Goal: Book appointment/travel/reservation

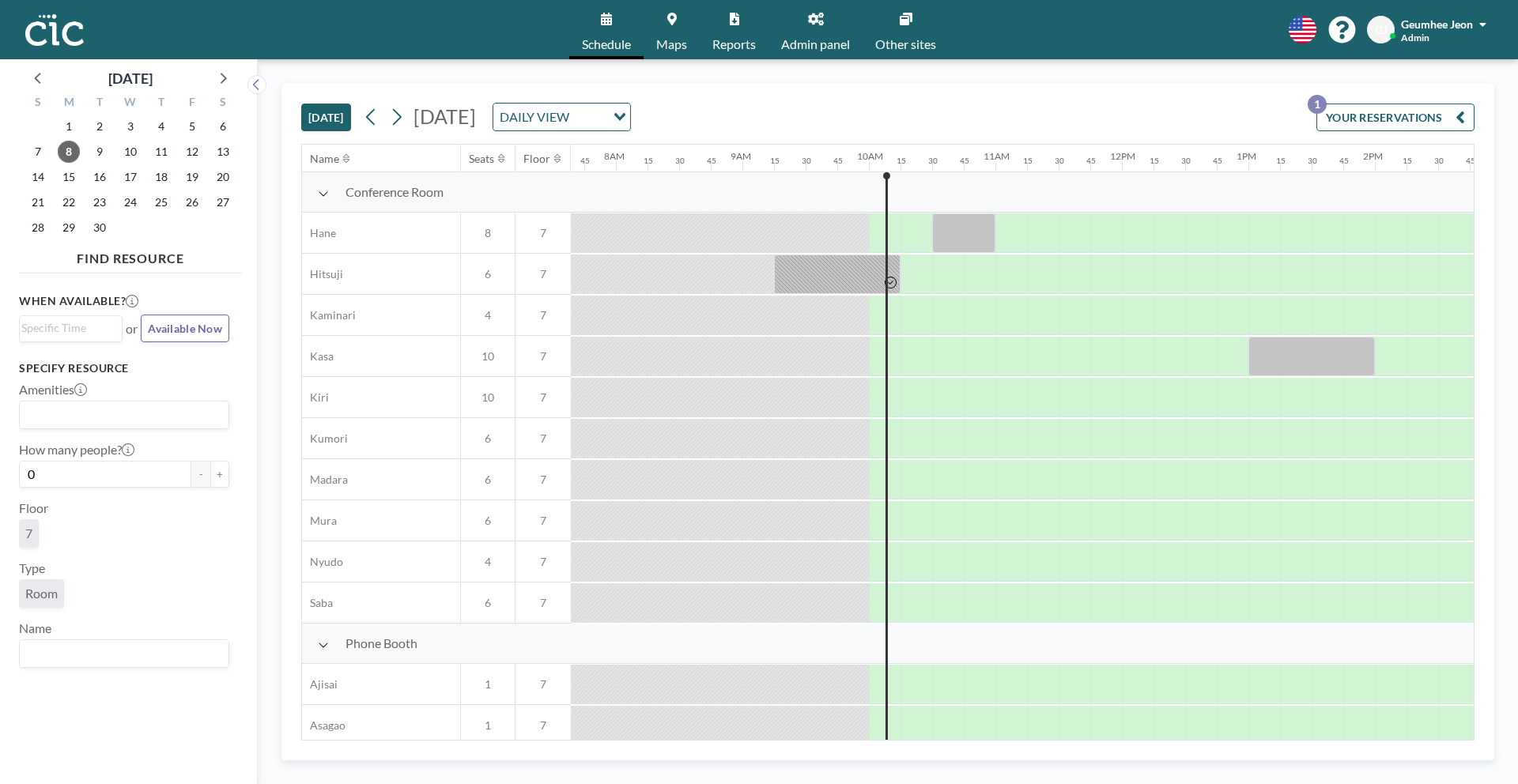
scroll to position [0, 1016]
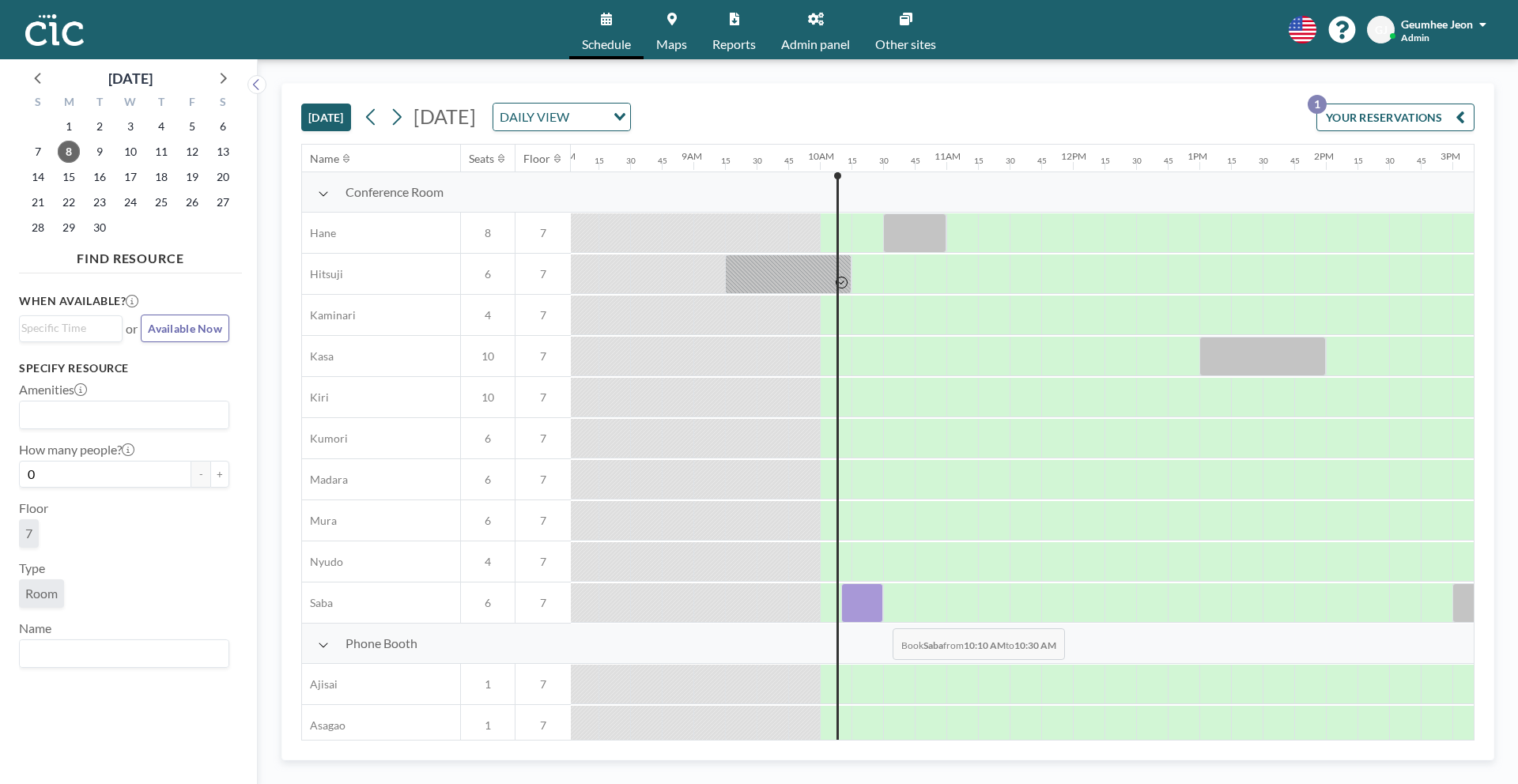
drag, startPoint x: 859, startPoint y: 617, endPoint x: 894, endPoint y: 617, distance: 35.0
click at [883, 617] on div at bounding box center [862, 602] width 42 height 40
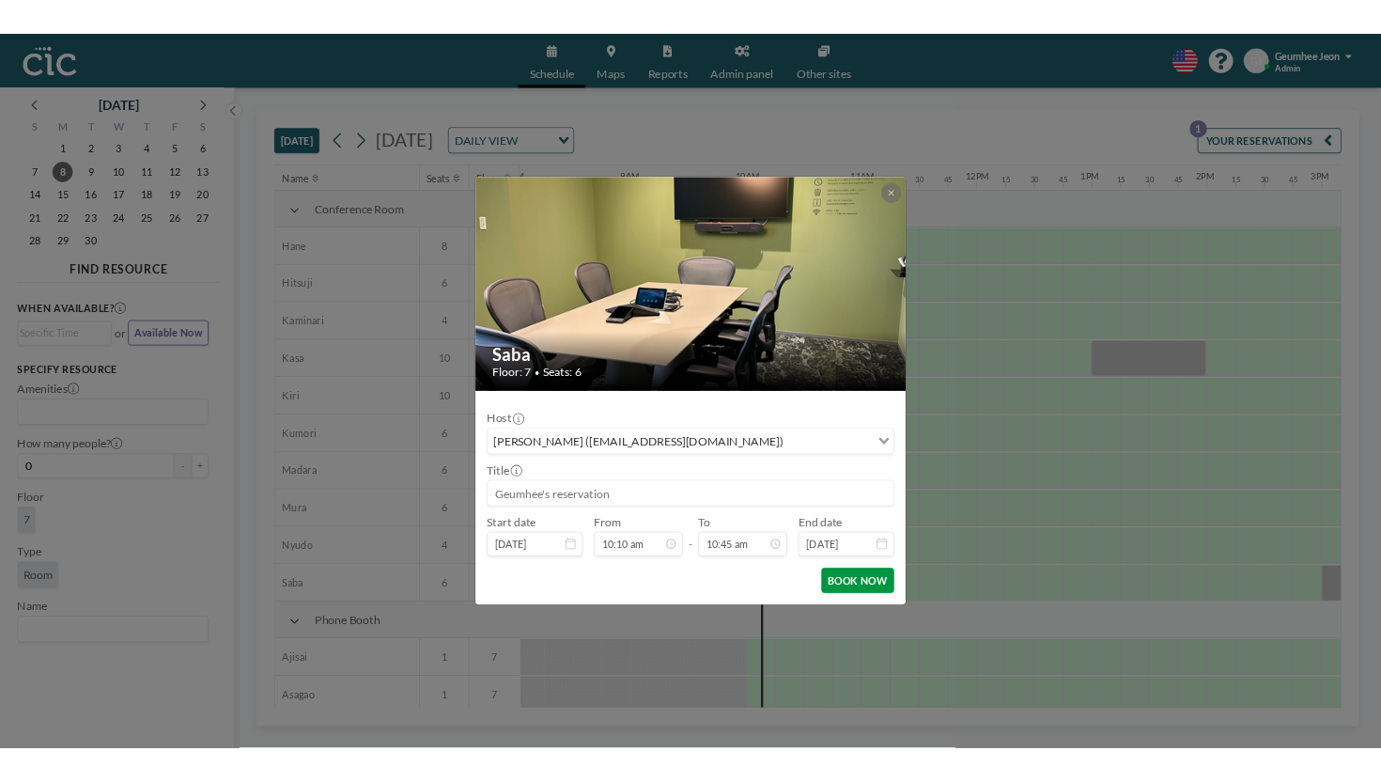
scroll to position [1438, 0]
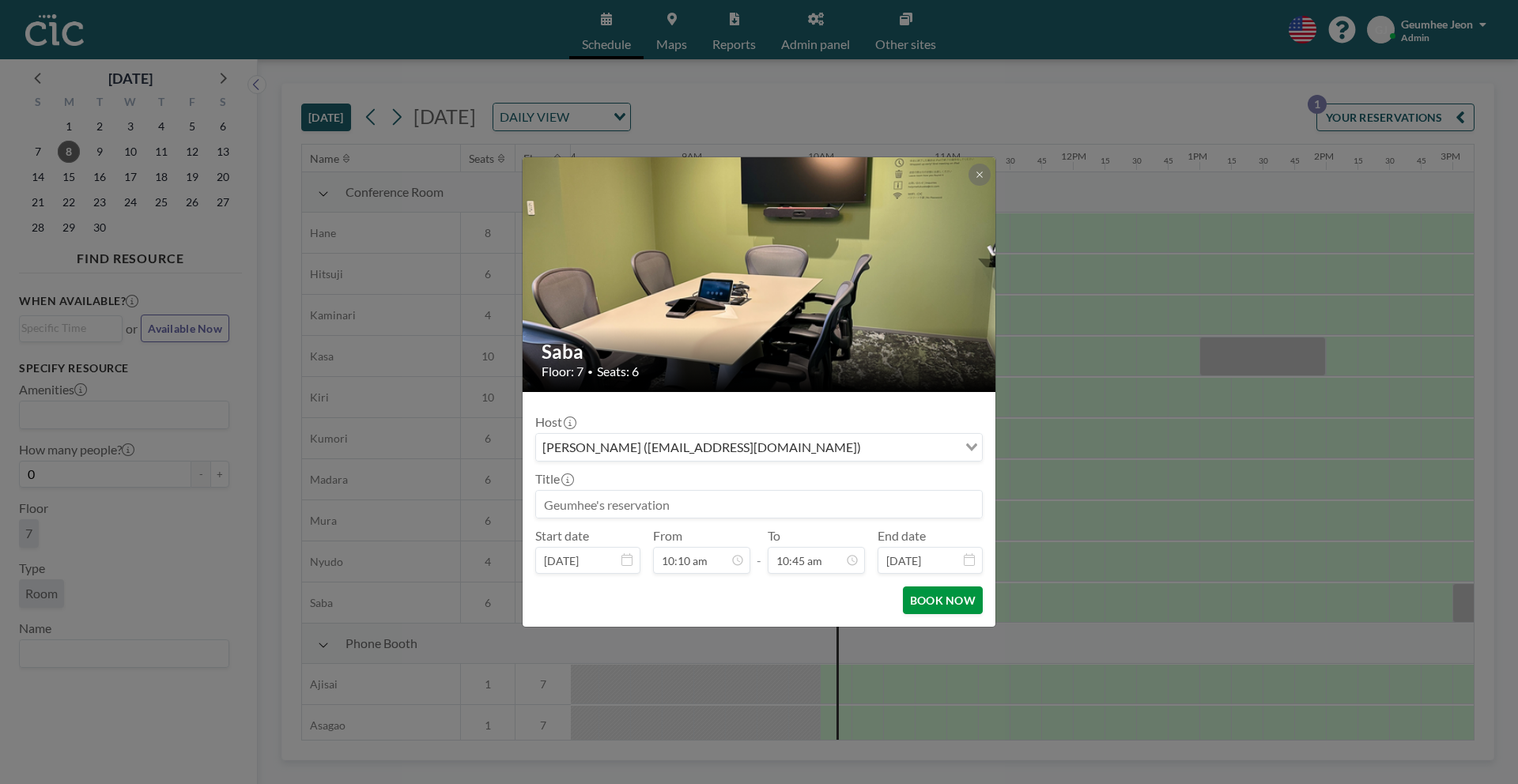
click at [942, 601] on button "BOOK NOW" at bounding box center [942, 600] width 80 height 28
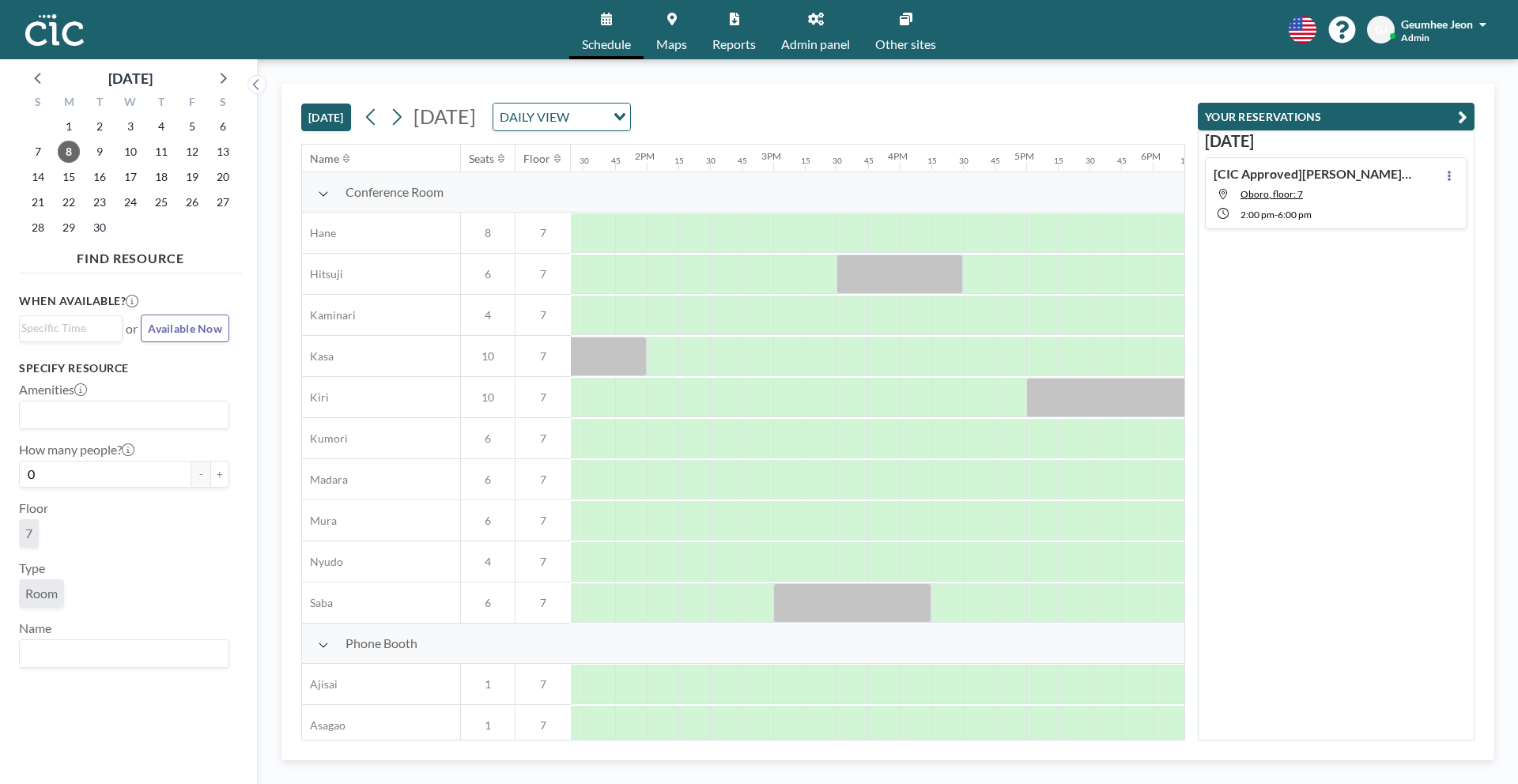
scroll to position [0, 1695]
click at [677, 33] on link "Maps" at bounding box center [671, 29] width 56 height 59
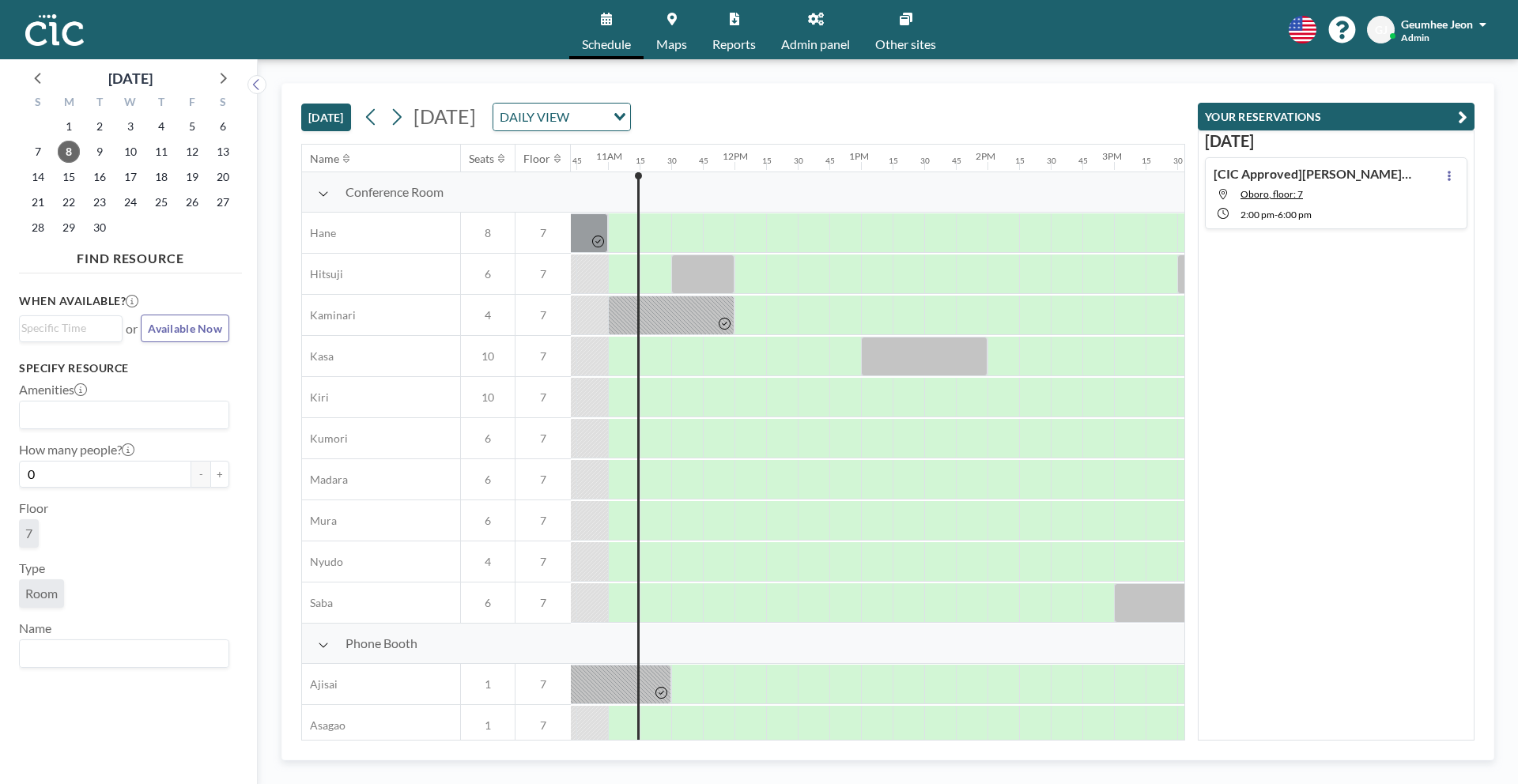
scroll to position [0, 1360]
click at [101, 151] on span "9" at bounding box center [99, 151] width 22 height 22
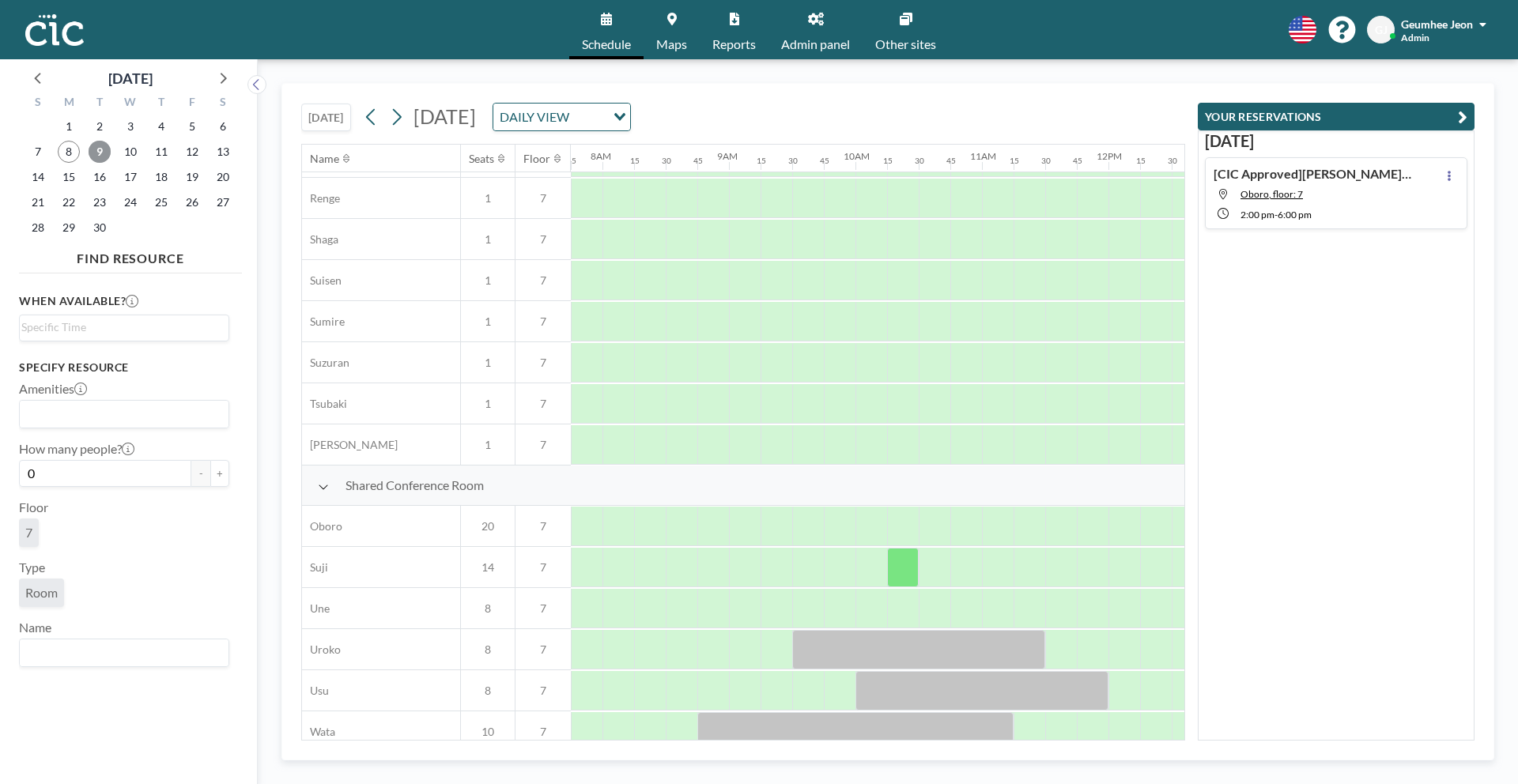
scroll to position [919, 980]
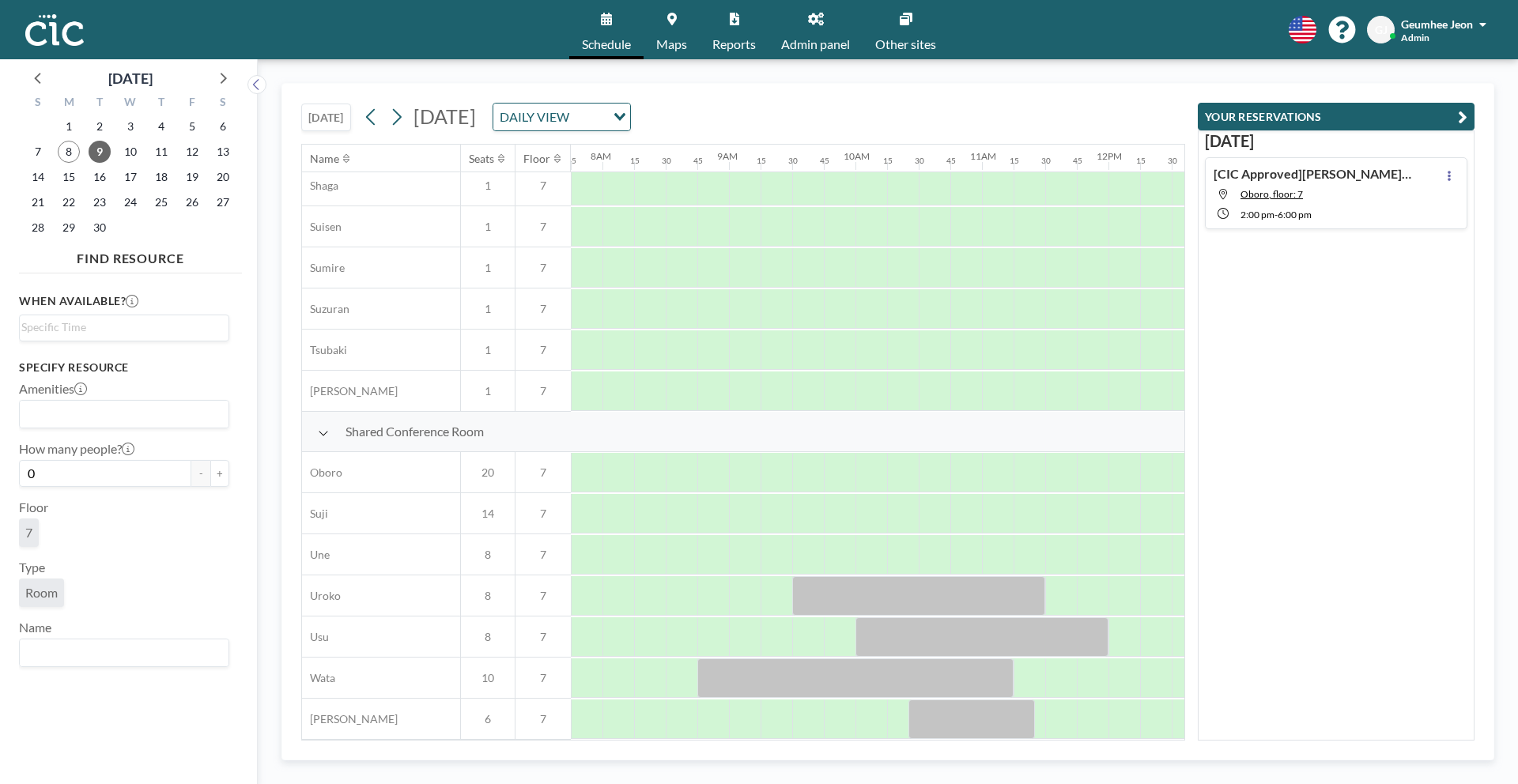
click at [745, 39] on span "Reports" at bounding box center [734, 44] width 44 height 13
